Goal: Information Seeking & Learning: Learn about a topic

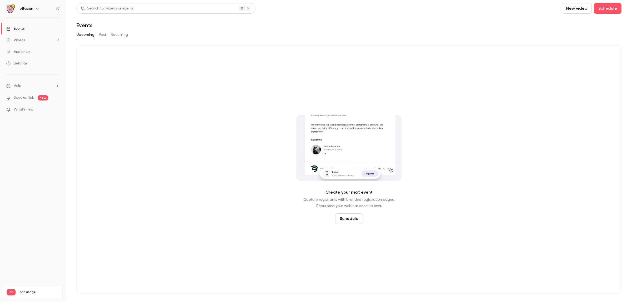
click at [101, 32] on button "Past" at bounding box center [103, 35] width 8 height 8
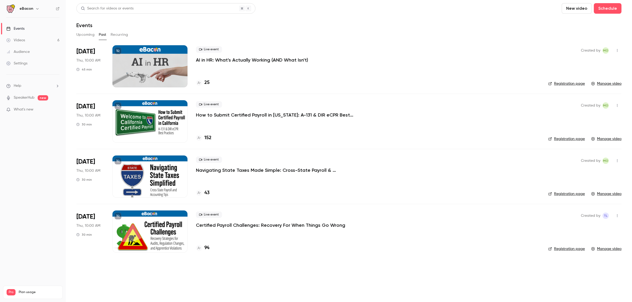
click at [234, 57] on p "AI in HR: What's Actually Working (AND What Isn't)" at bounding box center [252, 60] width 112 height 6
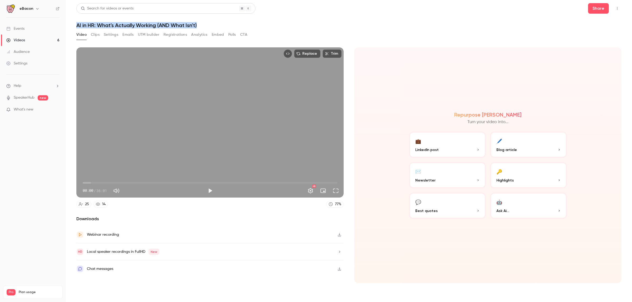
drag, startPoint x: 198, startPoint y: 24, endPoint x: 70, endPoint y: 26, distance: 128.5
click at [71, 26] on main "Search for videos or events Share AI in HR: What's Actually Working (AND What I…" at bounding box center [349, 151] width 566 height 302
copy h1 "AI in HR: What's Actually Working (AND What Isn't)"
